Goal: Use online tool/utility: Utilize a website feature to perform a specific function

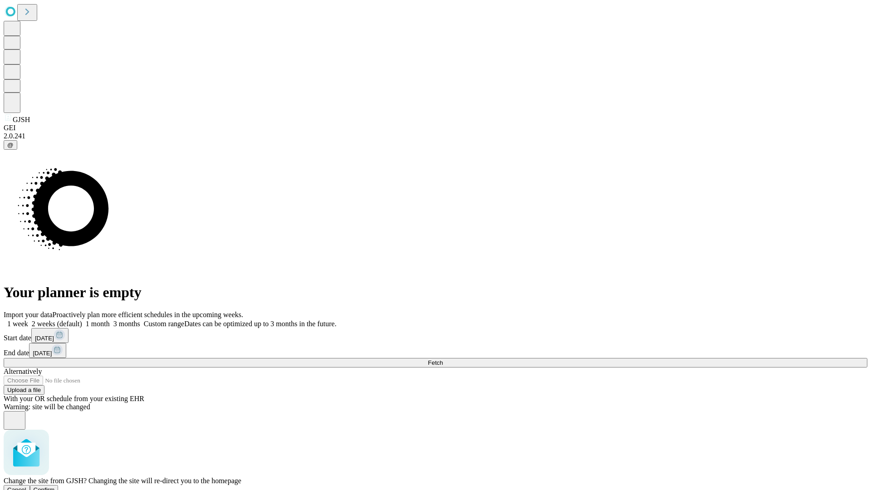
click at [55, 487] on span "Confirm" at bounding box center [44, 490] width 21 height 7
click at [28, 320] on label "1 week" at bounding box center [16, 324] width 25 height 8
click at [443, 359] on span "Fetch" at bounding box center [435, 362] width 15 height 7
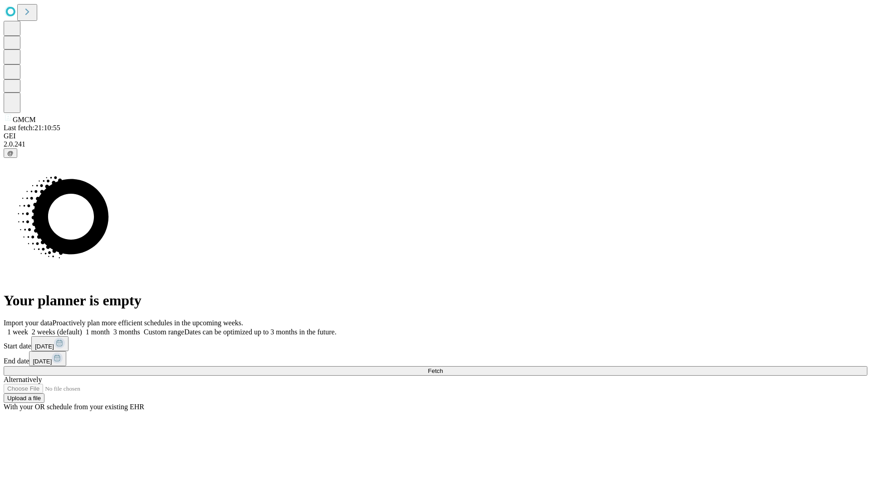
click at [28, 328] on label "1 week" at bounding box center [16, 332] width 25 height 8
click at [443, 368] on span "Fetch" at bounding box center [435, 371] width 15 height 7
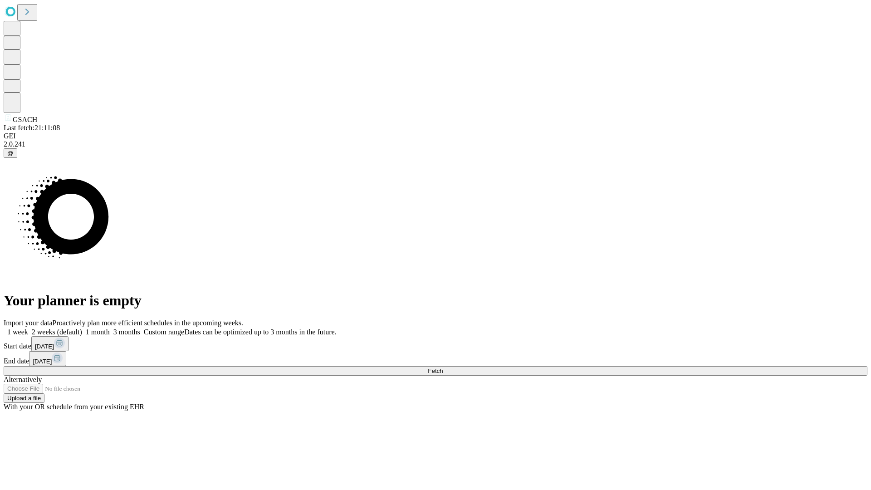
click at [28, 328] on label "1 week" at bounding box center [16, 332] width 25 height 8
click at [443, 368] on span "Fetch" at bounding box center [435, 371] width 15 height 7
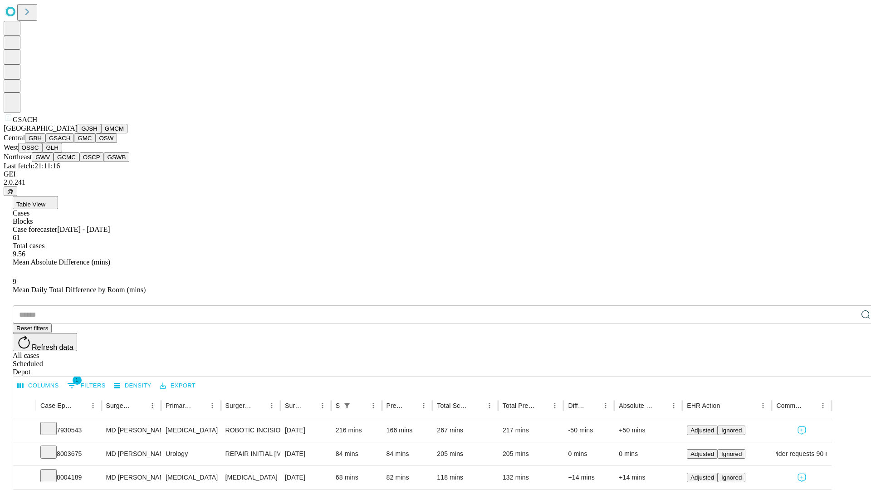
click at [74, 143] on button "GMC" at bounding box center [84, 138] width 21 height 10
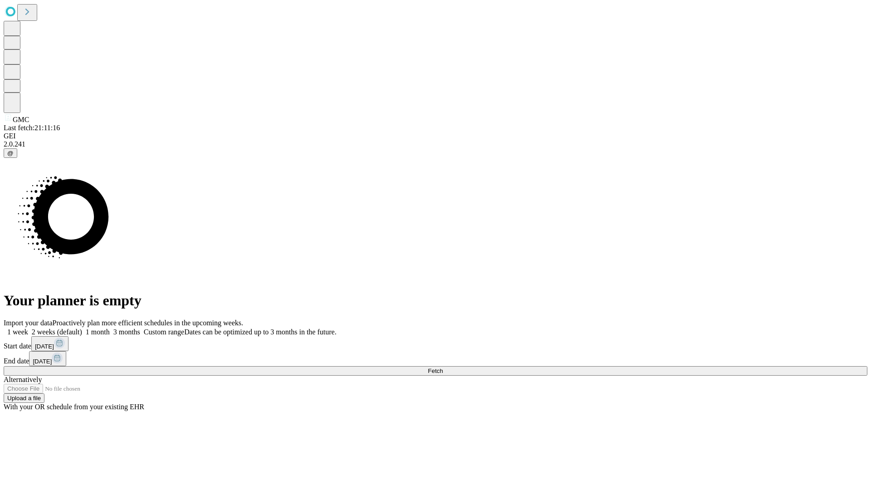
click at [28, 328] on label "1 week" at bounding box center [16, 332] width 25 height 8
click at [443, 368] on span "Fetch" at bounding box center [435, 371] width 15 height 7
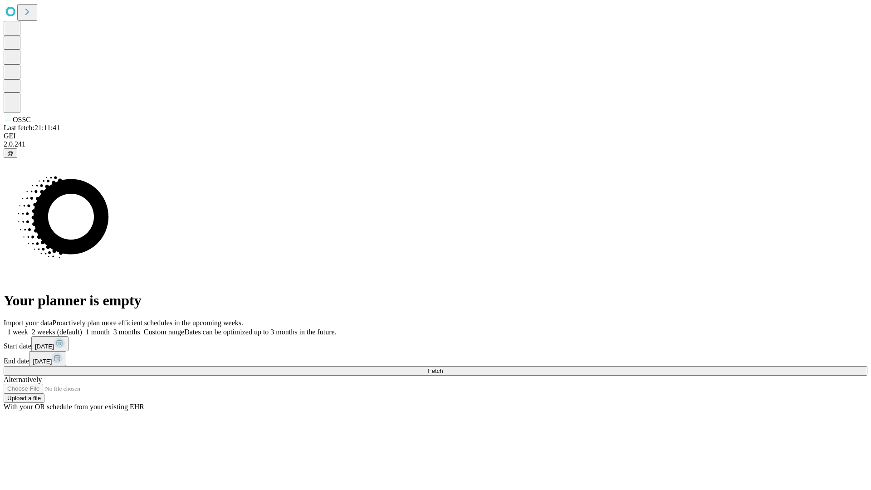
click at [28, 328] on label "1 week" at bounding box center [16, 332] width 25 height 8
click at [443, 368] on span "Fetch" at bounding box center [435, 371] width 15 height 7
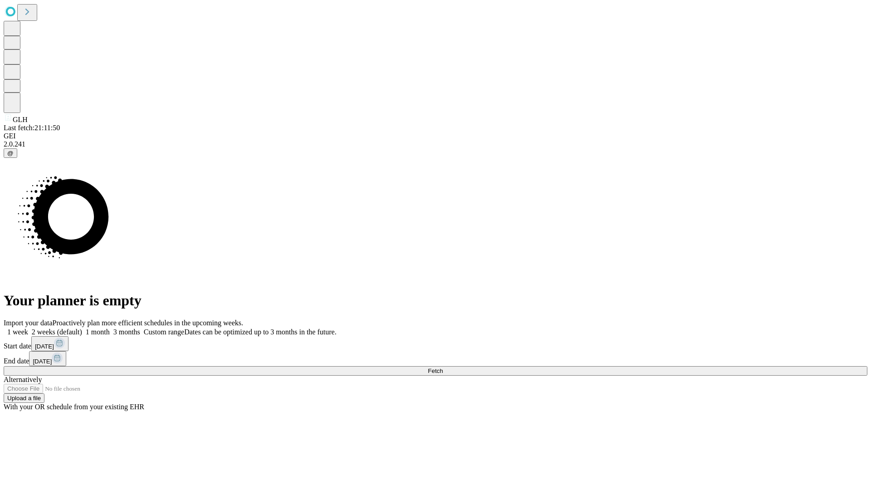
click at [28, 328] on label "1 week" at bounding box center [16, 332] width 25 height 8
click at [443, 368] on span "Fetch" at bounding box center [435, 371] width 15 height 7
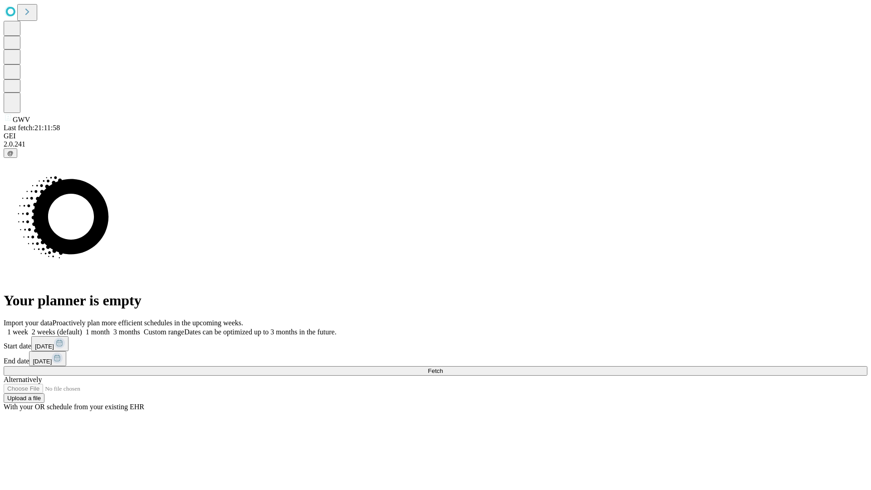
click at [28, 328] on label "1 week" at bounding box center [16, 332] width 25 height 8
click at [443, 368] on span "Fetch" at bounding box center [435, 371] width 15 height 7
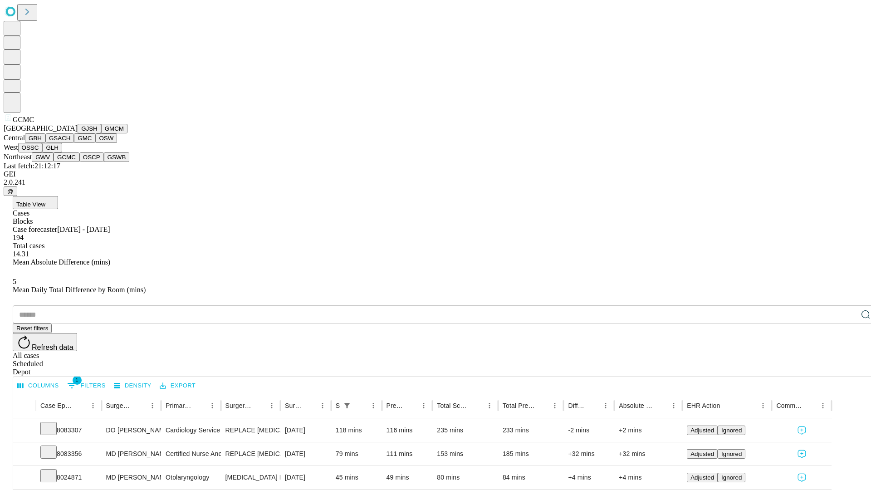
click at [79, 162] on button "OSCP" at bounding box center [91, 157] width 25 height 10
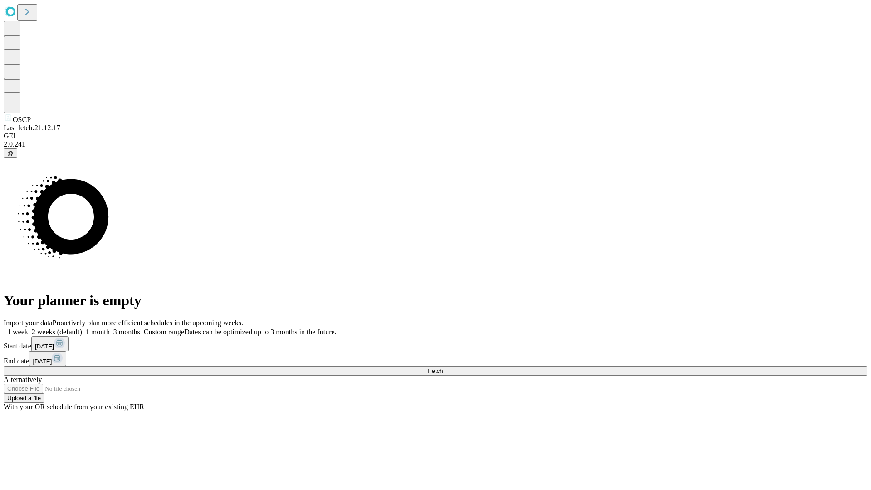
click at [28, 328] on label "1 week" at bounding box center [16, 332] width 25 height 8
click at [443, 368] on span "Fetch" at bounding box center [435, 371] width 15 height 7
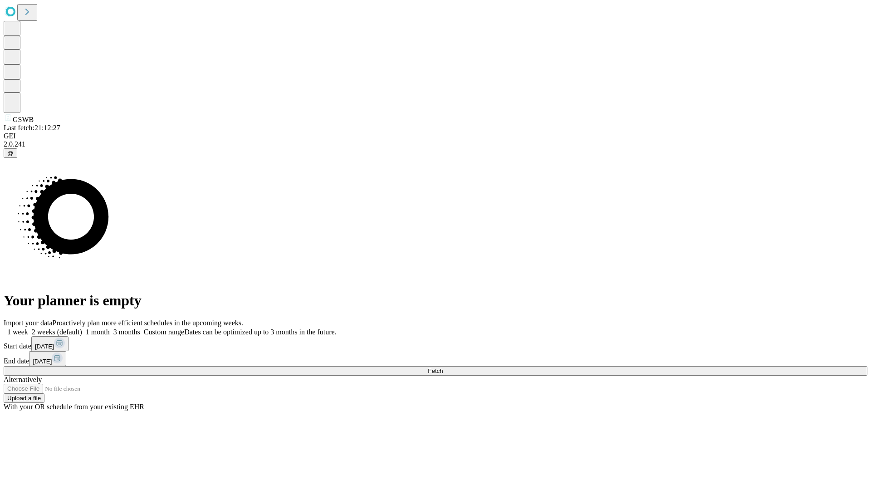
click at [28, 328] on label "1 week" at bounding box center [16, 332] width 25 height 8
click at [443, 368] on span "Fetch" at bounding box center [435, 371] width 15 height 7
